Goal: Task Accomplishment & Management: Use online tool/utility

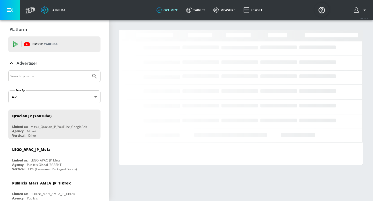
click at [41, 77] on input "Search by name" at bounding box center [49, 76] width 78 height 7
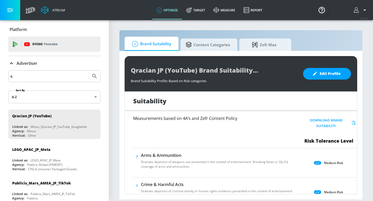
type input "q"
click at [89, 71] on button "Submit Search" at bounding box center [94, 76] width 11 height 11
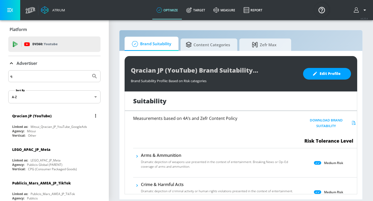
click at [46, 118] on div "Qracian JP (YouTube)" at bounding box center [31, 116] width 39 height 5
click at [46, 118] on div "Qracian JP (YouTube)" at bounding box center [55, 116] width 87 height 12
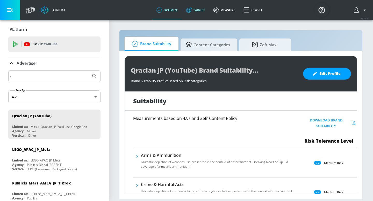
click at [207, 7] on link "Target" at bounding box center [195, 10] width 27 height 19
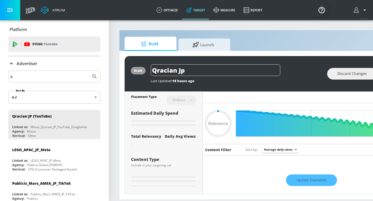
type input "0.05"
click at [199, 48] on span "Launch" at bounding box center [203, 44] width 39 height 12
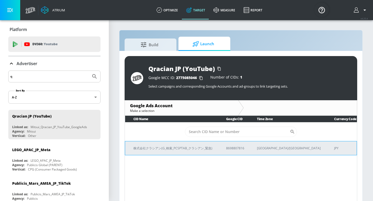
click at [149, 150] on p "株式会社クラシアン(G_検索_PCSPTAB_クラシアン_緊急)" at bounding box center [173, 148] width 80 height 5
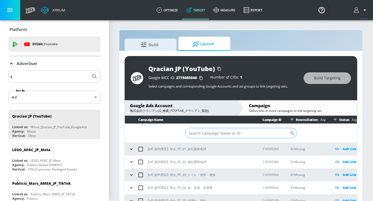
click at [217, 130] on input "Sort By" at bounding box center [237, 133] width 105 height 10
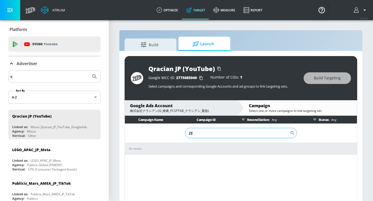
type input "Z"
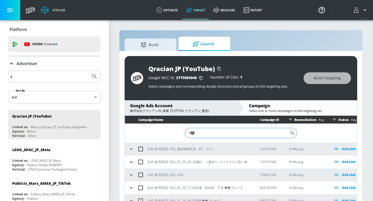
type input "1"
type input "250915"
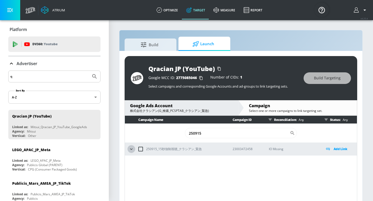
click at [128, 151] on button "button" at bounding box center [131, 149] width 8 height 8
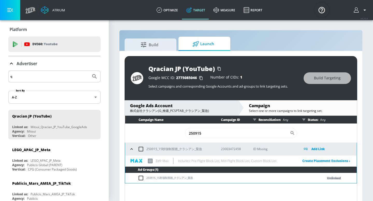
scroll to position [8, 0]
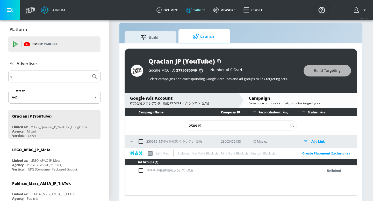
click at [139, 142] on input "checkbox" at bounding box center [140, 141] width 11 height 11
checkbox input "true"
click at [326, 72] on span "Build Targeting" at bounding box center [327, 71] width 27 height 6
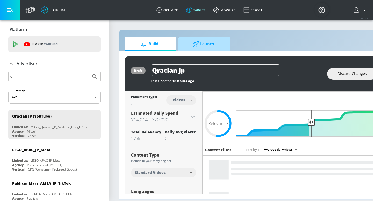
click at [203, 42] on span "Launch" at bounding box center [203, 44] width 39 height 12
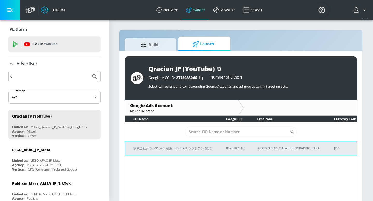
click at [161, 145] on td "株式会社クラシアン(G_検索_PCSPTAB_クラシアン_緊急)" at bounding box center [171, 148] width 93 height 14
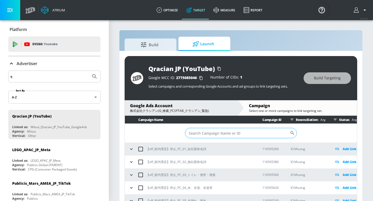
click at [200, 134] on input "Sort By" at bounding box center [237, 133] width 105 height 10
type input "250915"
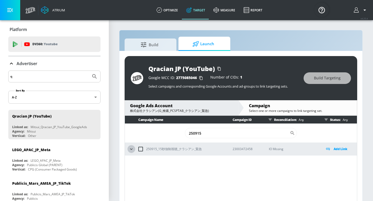
click at [132, 150] on icon "button" at bounding box center [131, 149] width 5 height 5
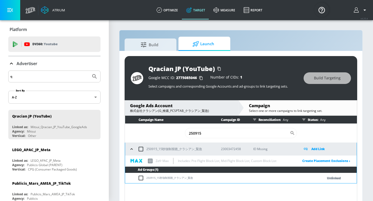
scroll to position [8, 0]
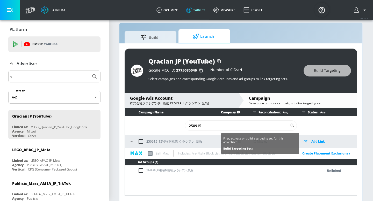
click at [317, 142] on p "Add Link" at bounding box center [318, 142] width 14 height 6
click at [248, 147] on link "Build Targeting Set ›" at bounding box center [238, 149] width 30 height 4
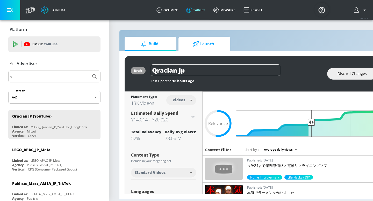
click at [215, 45] on span "Launch" at bounding box center [203, 44] width 39 height 12
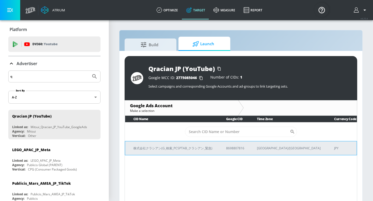
click at [199, 145] on td "株式会社クラシアン(G_検索_PCSPTAB_クラシアン_緊急)" at bounding box center [171, 148] width 93 height 14
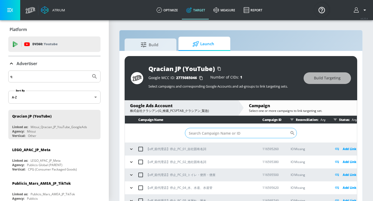
click at [204, 136] on input "Sort By" at bounding box center [237, 133] width 105 height 10
type input "250915"
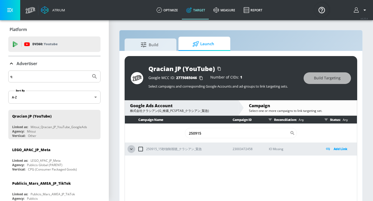
click at [133, 151] on icon "button" at bounding box center [131, 149] width 5 height 5
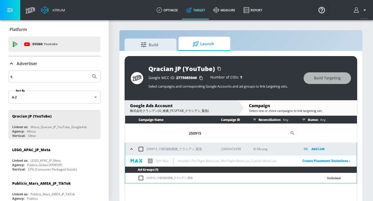
scroll to position [8, 0]
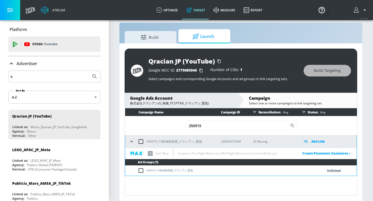
click at [141, 170] on input "checkbox" at bounding box center [142, 171] width 9 height 6
checkbox input "true"
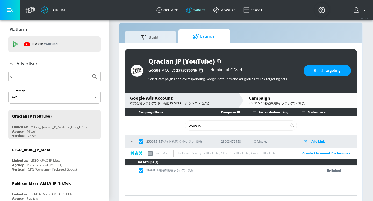
click at [317, 74] on button "Build Targeting" at bounding box center [326, 71] width 47 height 12
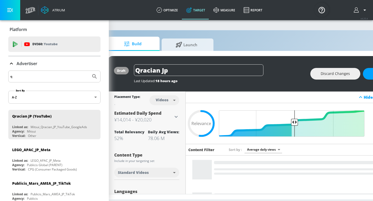
scroll to position [0, 63]
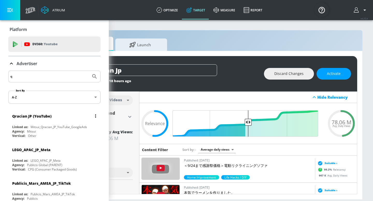
click at [48, 122] on div "Qracian JP (YouTube) Linked as: Mitsui_Qracian_JP_YouTube_GoogleAds Agency: Mit…" at bounding box center [54, 125] width 92 height 30
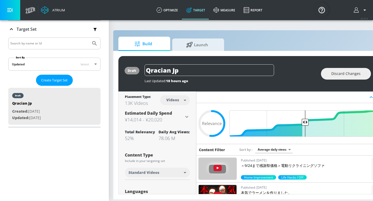
scroll to position [0, 0]
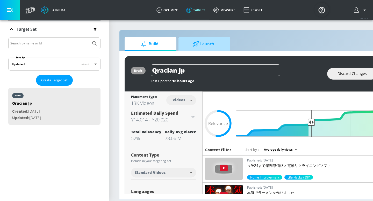
click at [203, 47] on span "Launch" at bounding box center [203, 44] width 39 height 12
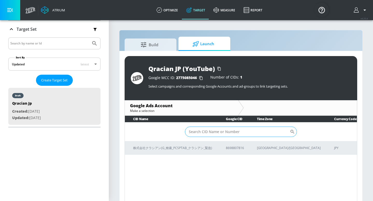
click at [199, 132] on input "Sort By" at bounding box center [237, 132] width 105 height 10
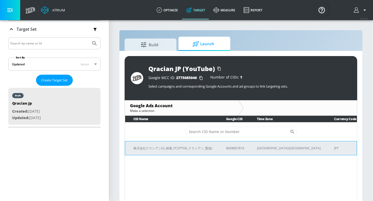
click at [185, 153] on td "株式会社クラシアン(G_検索_PCSPTAB_クラシアン_緊急)" at bounding box center [171, 148] width 93 height 14
